Goal: Find specific page/section: Find specific page/section

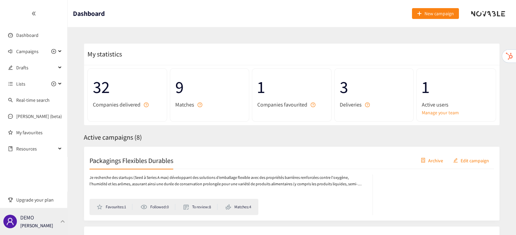
click at [51, 224] on div "DEMO [PERSON_NAME]" at bounding box center [34, 221] width 68 height 27
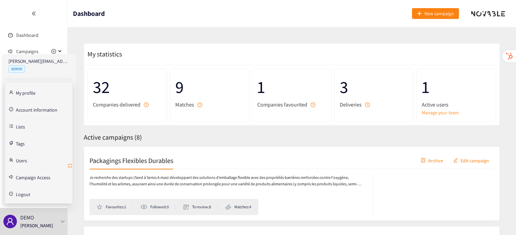
click at [68, 167] on icon "retweet" at bounding box center [69, 165] width 5 height 5
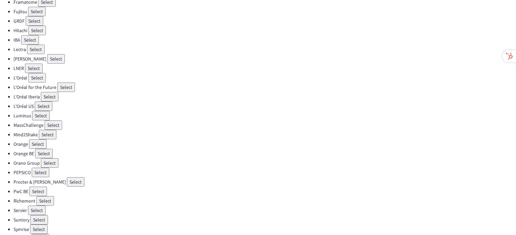
scroll to position [195, 0]
click at [41, 166] on button "Select" at bounding box center [41, 170] width 18 height 9
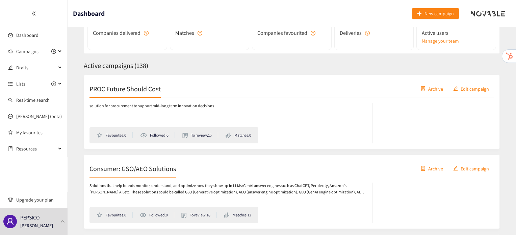
scroll to position [93, 0]
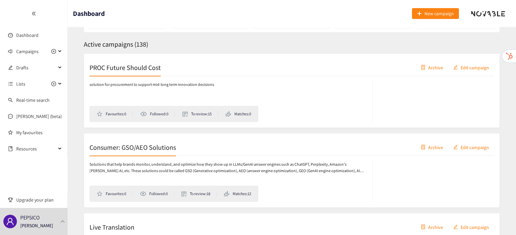
click at [139, 150] on h2 "Consumer: GSO/AEO Solutions" at bounding box center [132, 146] width 86 height 9
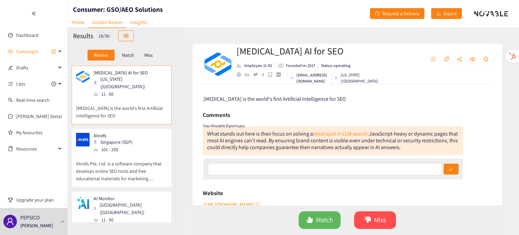
click at [145, 136] on div "Ahrefs Singapore (SGP) 101 - 250" at bounding box center [121, 143] width 91 height 20
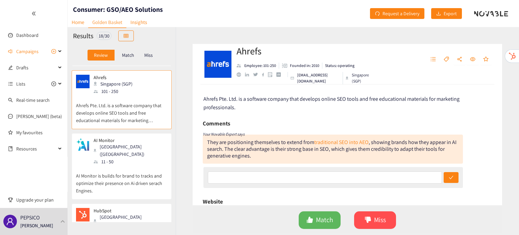
scroll to position [58, 0]
click at [145, 137] on div "AI Monitor Phoenix ([GEOGRAPHIC_DATA]) 11 - 50" at bounding box center [121, 151] width 91 height 28
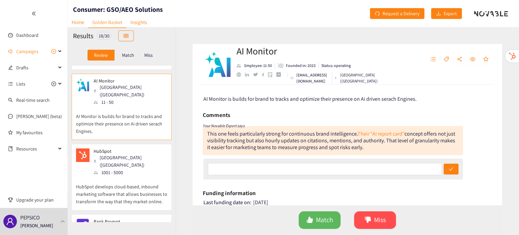
scroll to position [119, 0]
click at [145, 147] on div "HubSpot [GEOGRAPHIC_DATA] ([GEOGRAPHIC_DATA]) 1001 - 5000" at bounding box center [121, 161] width 91 height 28
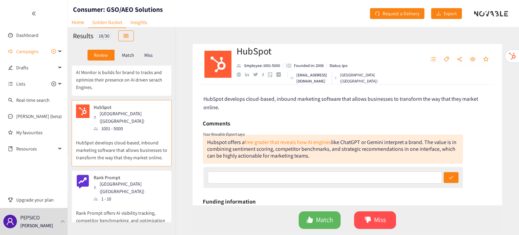
scroll to position [177, 0]
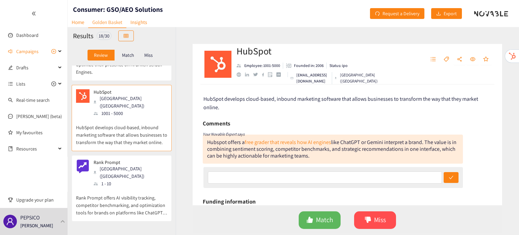
click at [145, 159] on div "Rank Prompt [GEOGRAPHIC_DATA] ([GEOGRAPHIC_DATA]) 1 - 10" at bounding box center [121, 173] width 91 height 28
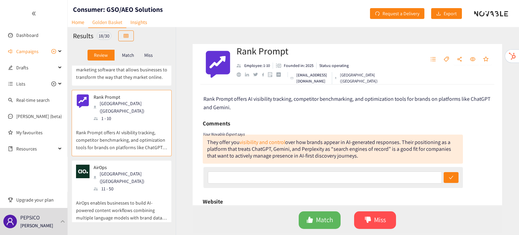
scroll to position [265, 0]
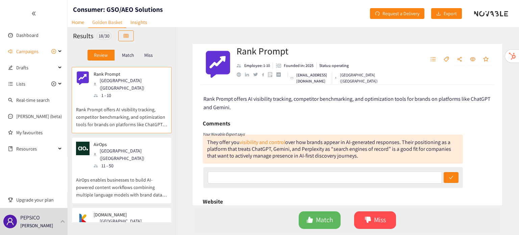
click at [145, 169] on p "AirOps enables businesses to build AI-powered content workflows combining multi…" at bounding box center [121, 183] width 91 height 29
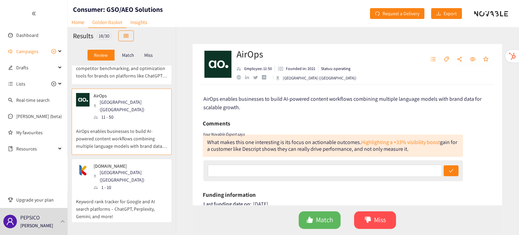
scroll to position [313, 0]
